Goal: Transaction & Acquisition: Purchase product/service

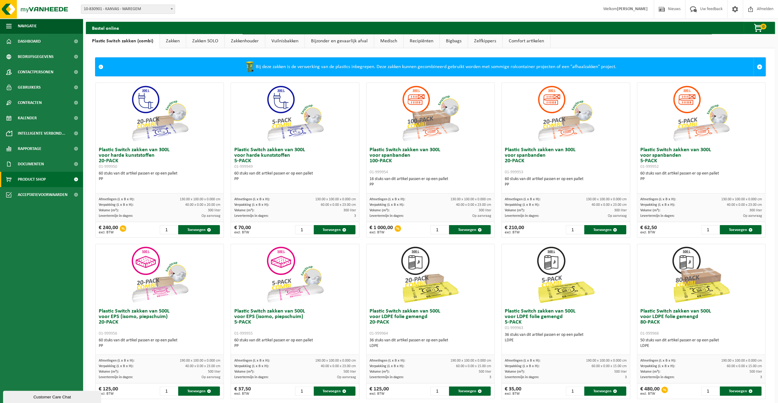
click at [170, 41] on link "Zakken" at bounding box center [173, 41] width 26 height 14
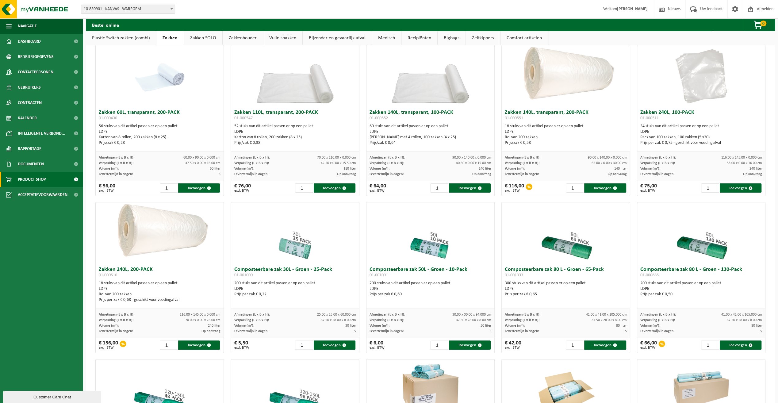
scroll to position [31, 0]
click at [329, 188] on button "Toevoegen" at bounding box center [335, 187] width 42 height 9
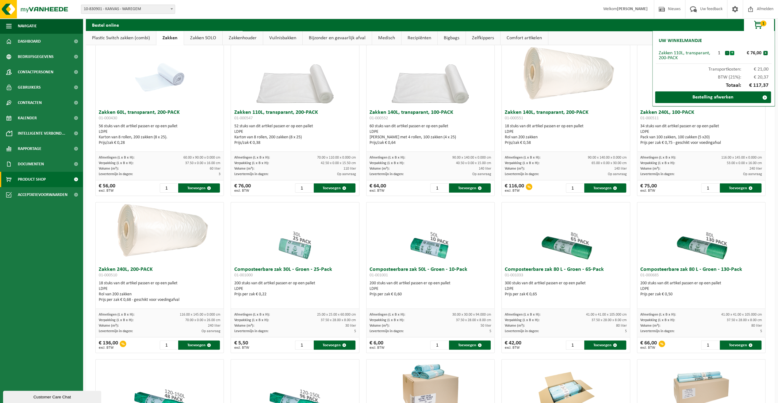
click at [733, 54] on button "+" at bounding box center [732, 53] width 4 height 4
click at [731, 54] on button "+" at bounding box center [732, 53] width 4 height 4
click at [732, 54] on button "+" at bounding box center [732, 53] width 4 height 4
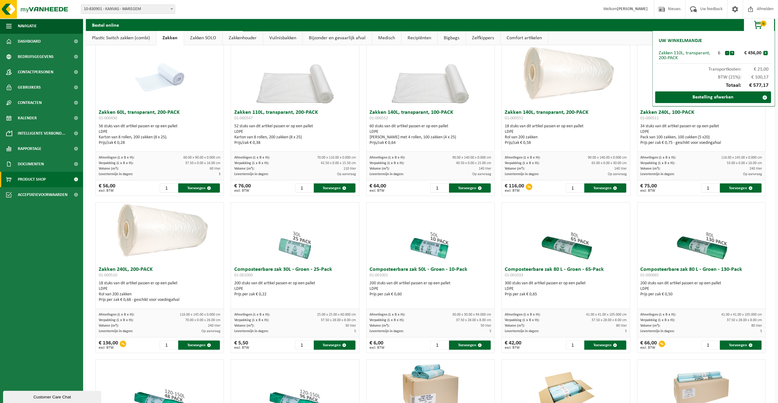
click at [732, 54] on button "+" at bounding box center [732, 53] width 4 height 4
click at [727, 53] on button "-" at bounding box center [727, 53] width 4 height 4
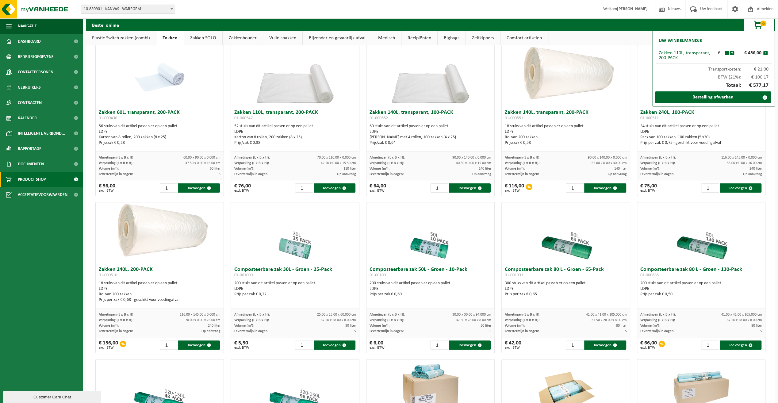
click at [727, 53] on button "-" at bounding box center [727, 53] width 4 height 4
click at [701, 97] on link "Bestelling afwerken" at bounding box center [713, 97] width 116 height 12
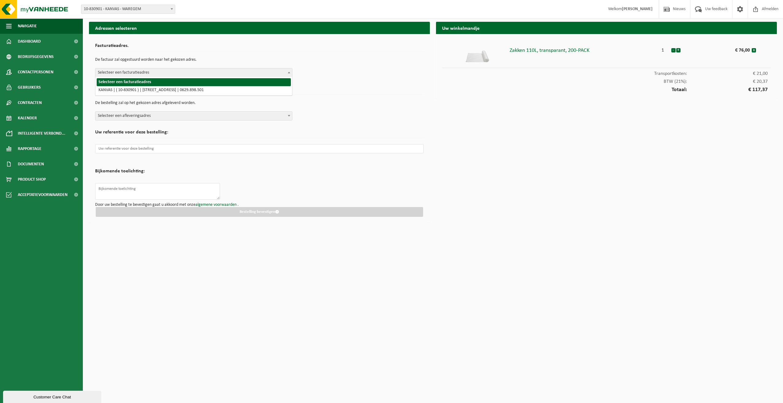
click at [167, 73] on span "Selecteer een facturatieadres" at bounding box center [193, 72] width 197 height 9
select select "89421"
click at [163, 117] on span "Selecteer een afleveringsadres" at bounding box center [193, 116] width 197 height 9
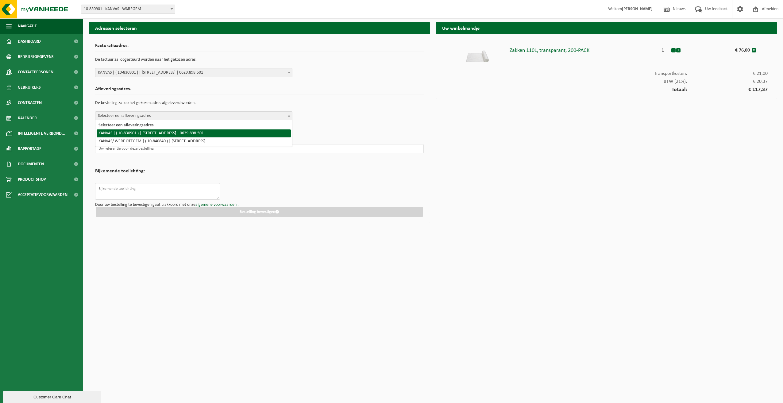
select select "89421"
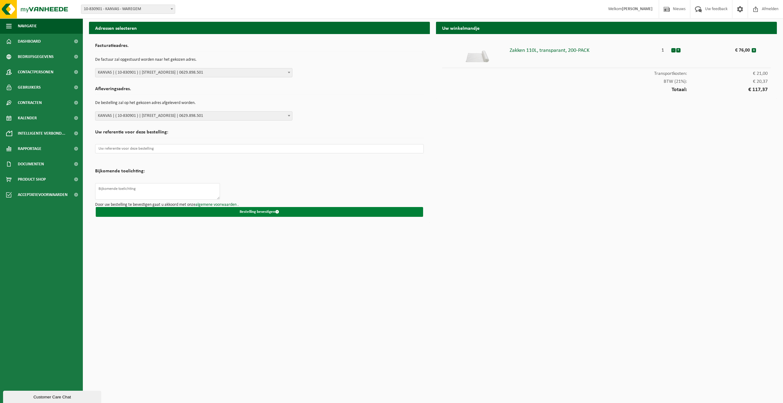
click at [255, 212] on button "Bestelling bevestigen" at bounding box center [259, 212] width 327 height 10
